Goal: Check status: Check status

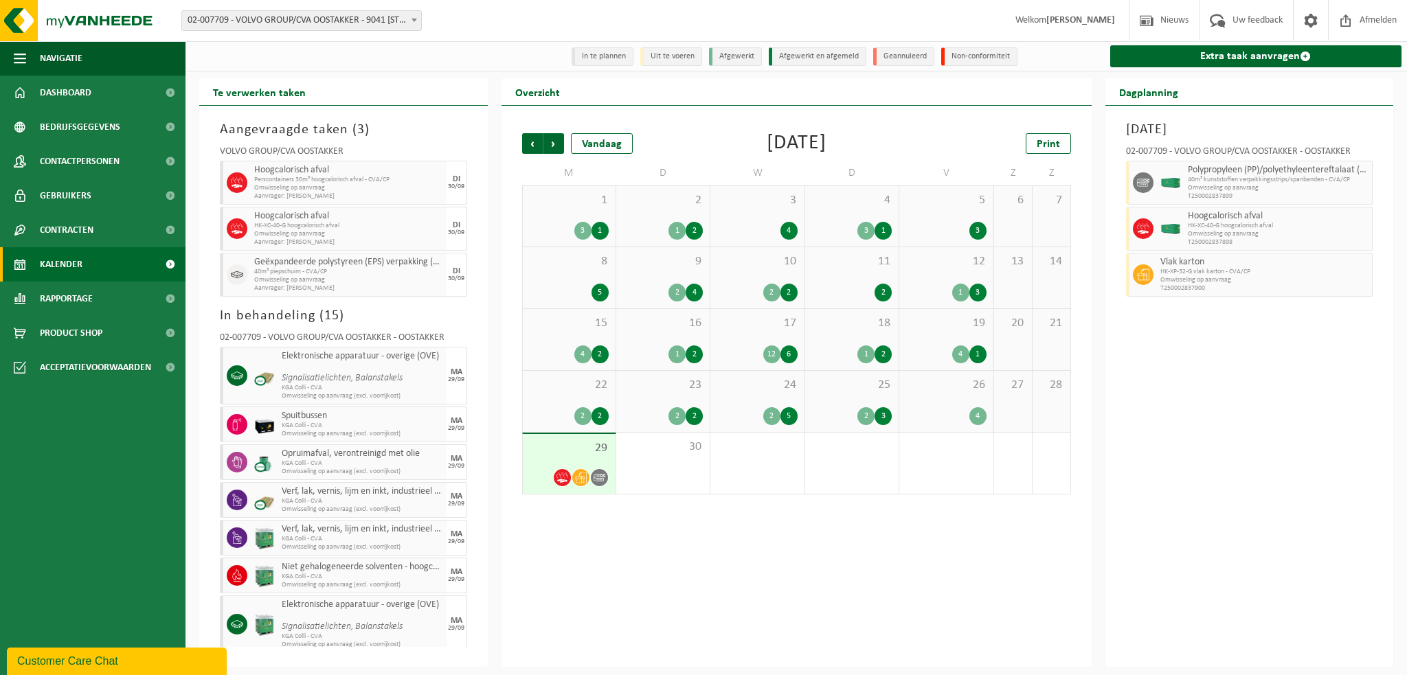
scroll to position [306, 0]
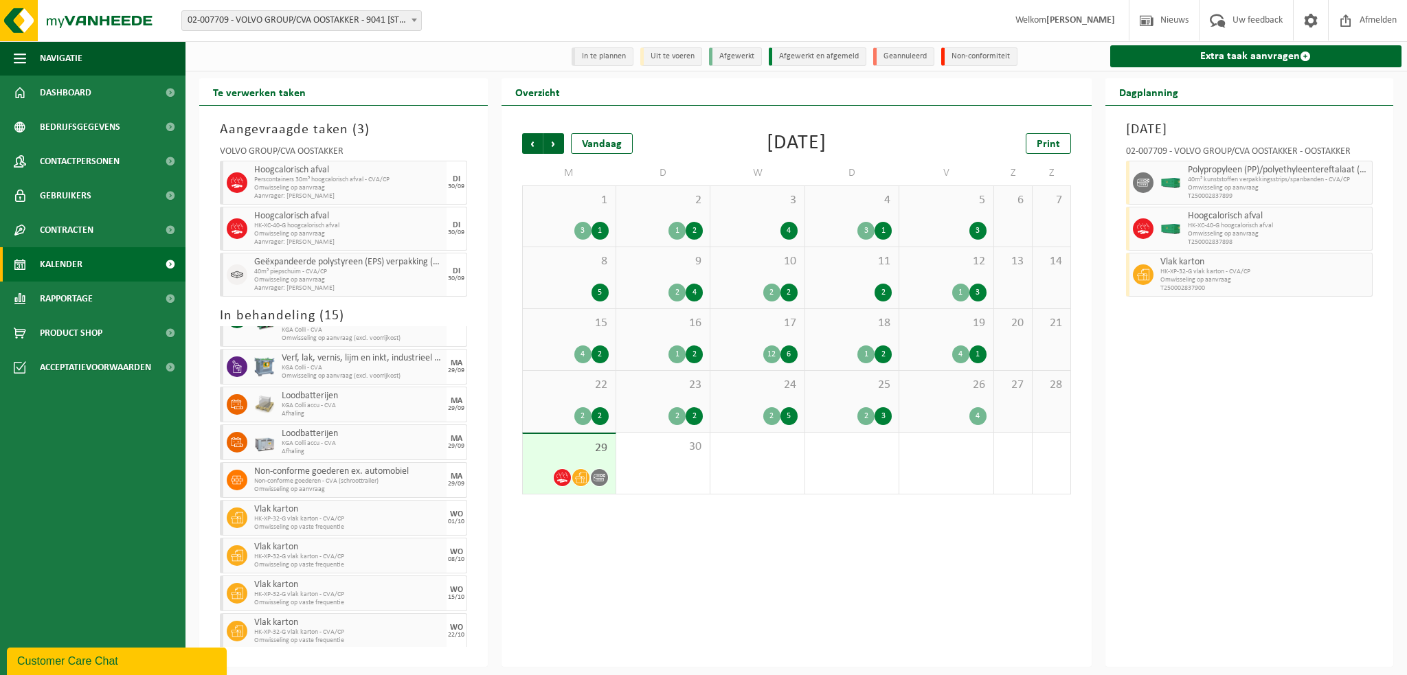
click at [412, 18] on span at bounding box center [414, 20] width 14 height 18
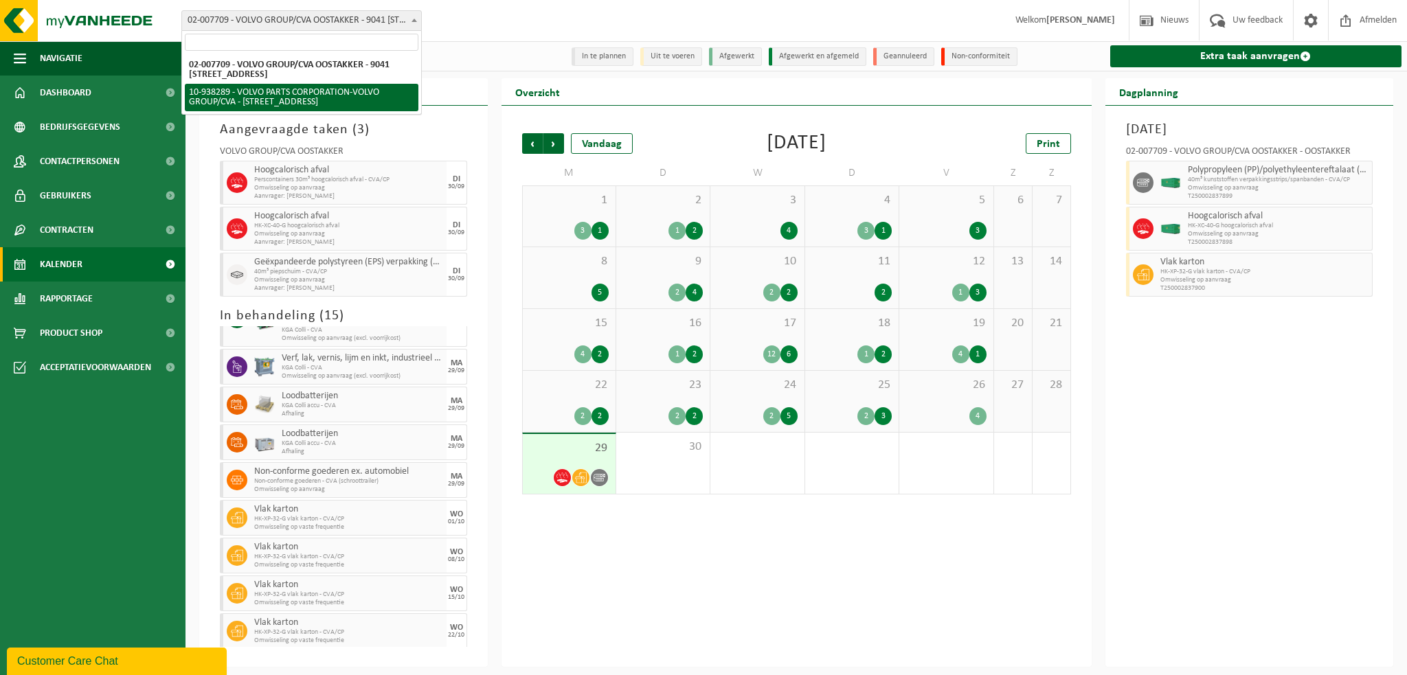
select select "140938"
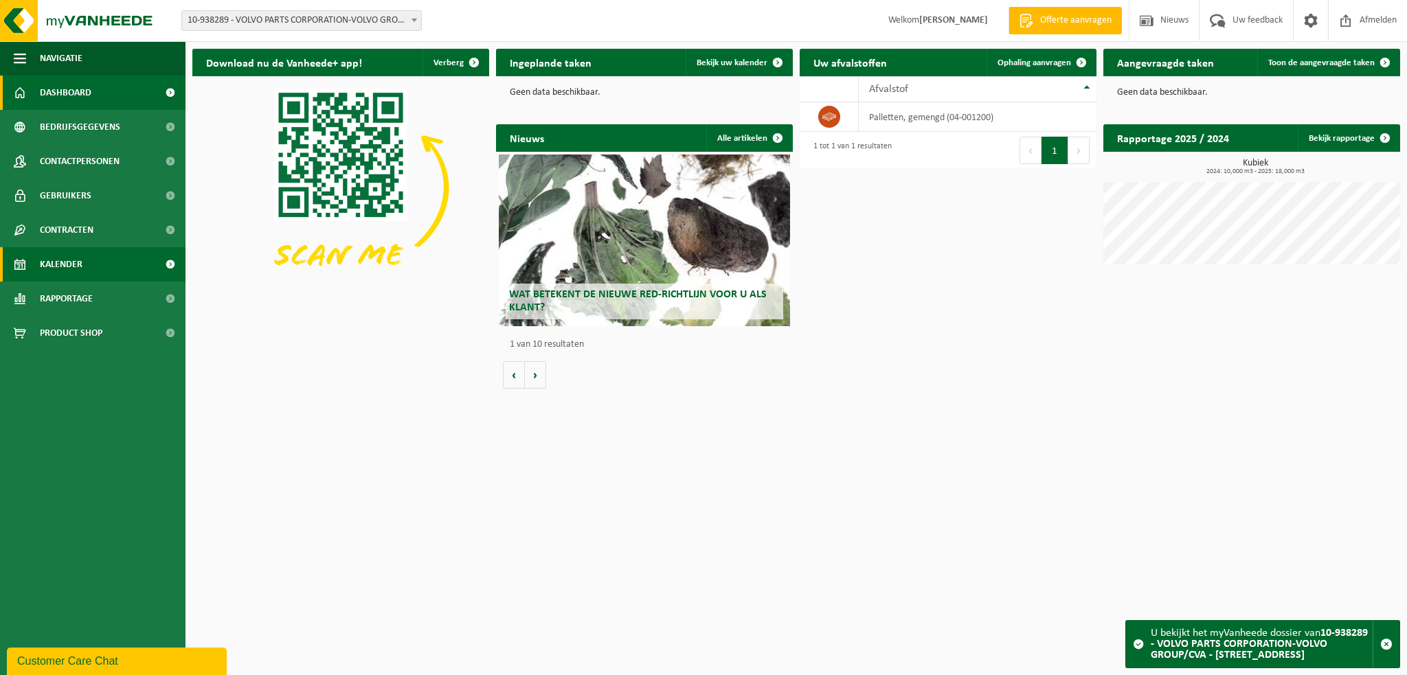
click at [74, 261] on span "Kalender" at bounding box center [61, 264] width 43 height 34
